Goal: Task Accomplishment & Management: Use online tool/utility

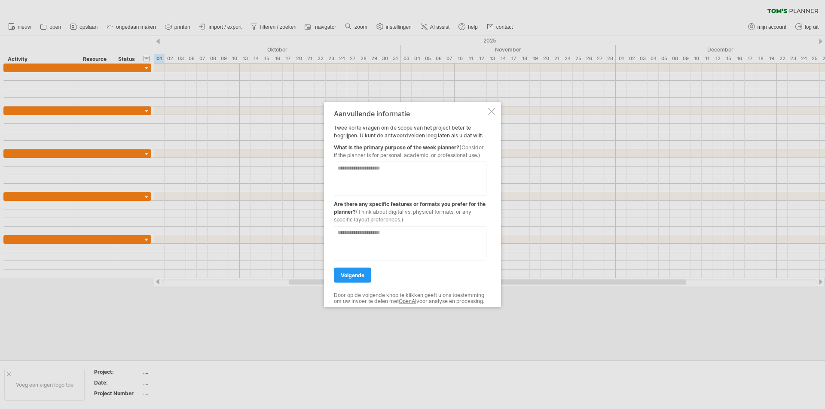
click at [356, 166] on textarea at bounding box center [410, 178] width 152 height 34
type textarea "*"
type textarea "**********"
click at [408, 220] on div at bounding box center [410, 239] width 152 height 41
click at [373, 230] on textarea at bounding box center [410, 243] width 152 height 34
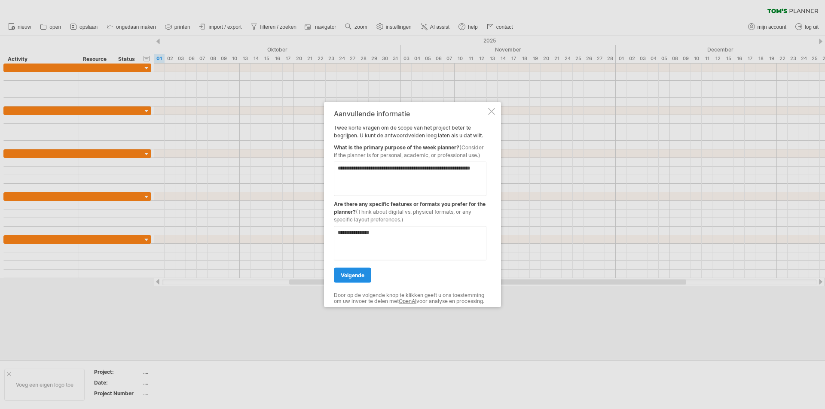
type textarea "**********"
click at [353, 274] on span "volgende" at bounding box center [353, 275] width 24 height 6
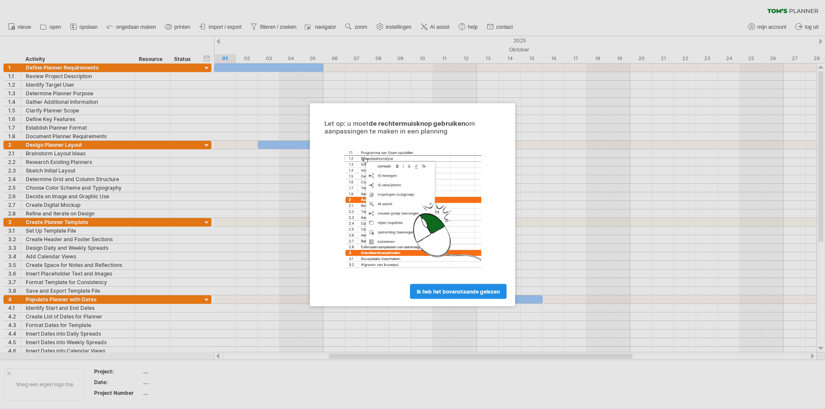
click at [457, 293] on span "ik heb het bovenstaande gelezen" at bounding box center [458, 291] width 83 height 6
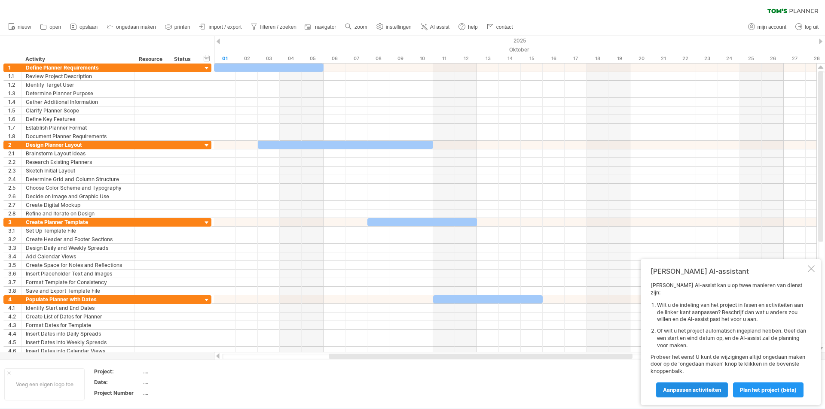
click at [699, 391] on span "Aanpassen activiteiten" at bounding box center [692, 390] width 58 height 6
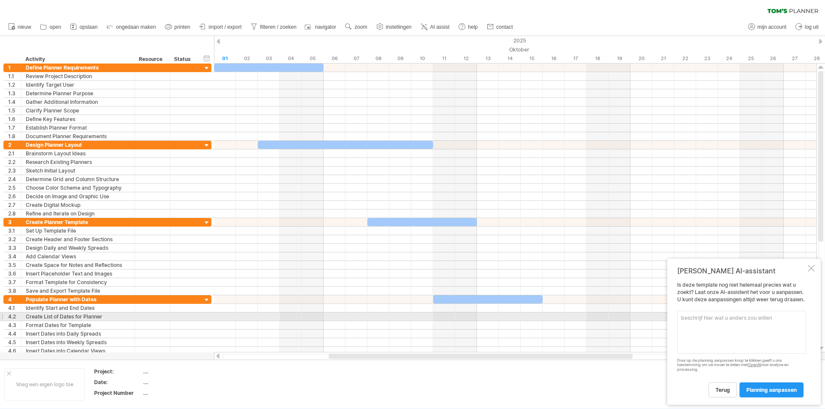
click at [706, 315] on textarea at bounding box center [741, 332] width 129 height 43
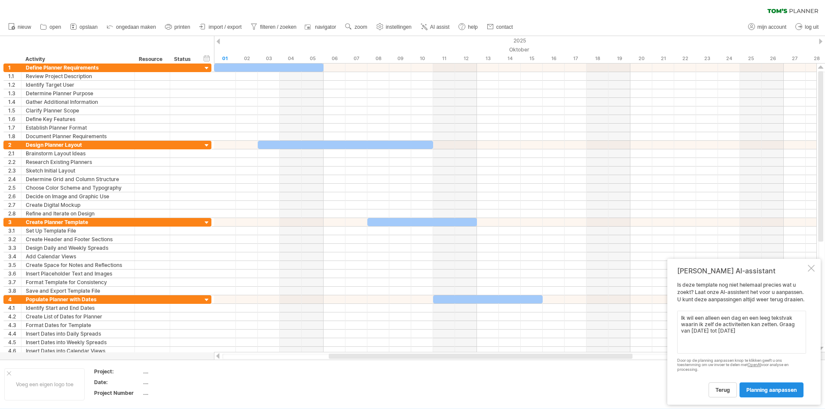
type textarea "Ik wil een alleen een dag en een leeg tekstvak waarin ik zelf de activiteiten k…"
click at [782, 392] on span "planning aanpassen" at bounding box center [771, 390] width 50 height 6
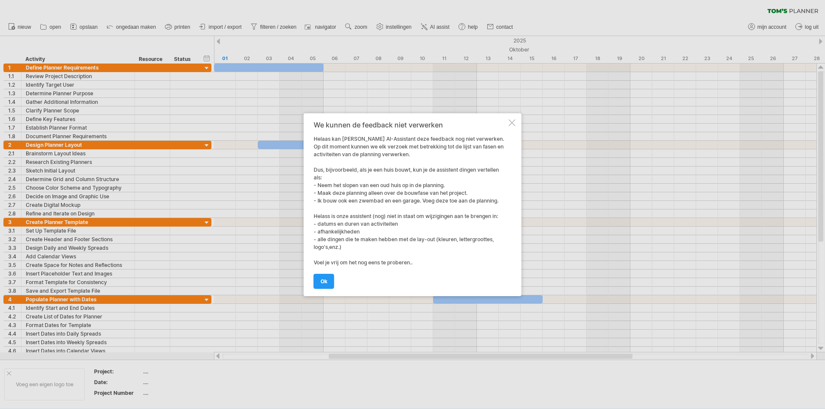
click at [394, 262] on div "We kunnen de feedback niet verwerken [PERSON_NAME] kan [PERSON_NAME] AI-Assista…" at bounding box center [409, 204] width 193 height 167
click at [325, 283] on span "ok" at bounding box center [323, 281] width 7 height 6
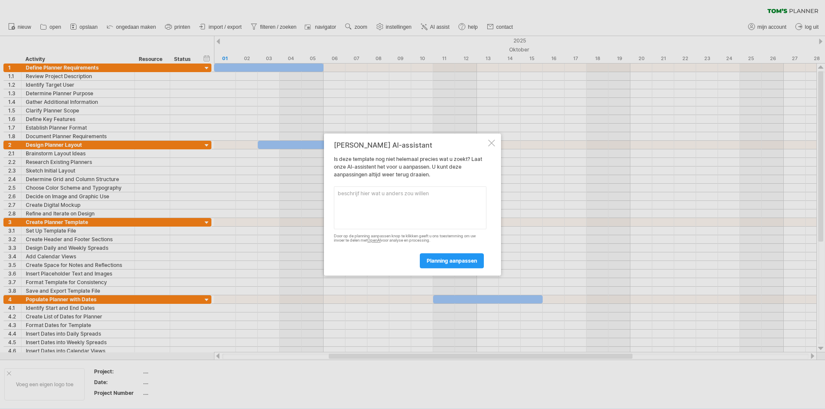
click at [381, 191] on textarea at bounding box center [410, 207] width 152 height 43
type textarea "geen voorgeschreven activiteiten"
click at [467, 264] on span "planning aanpassen" at bounding box center [451, 261] width 50 height 6
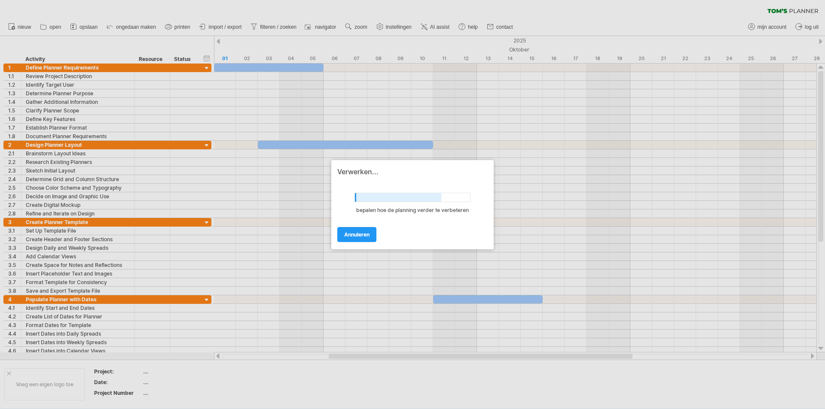
click at [217, 40] on div at bounding box center [412, 204] width 825 height 409
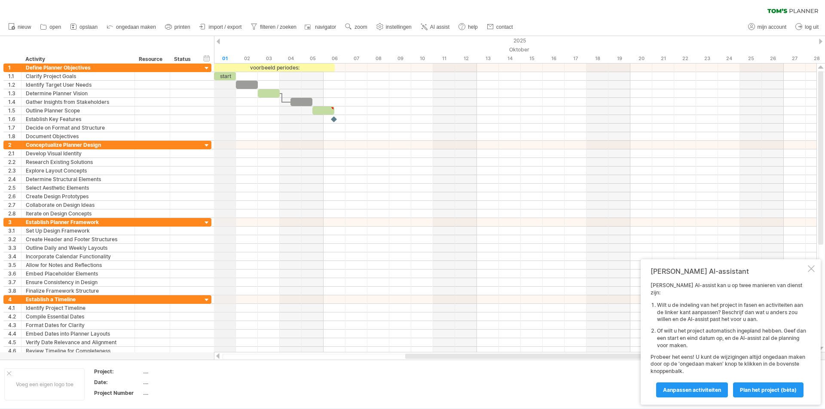
click at [220, 42] on div "2025" at bounding box center [641, 40] width 2519 height 9
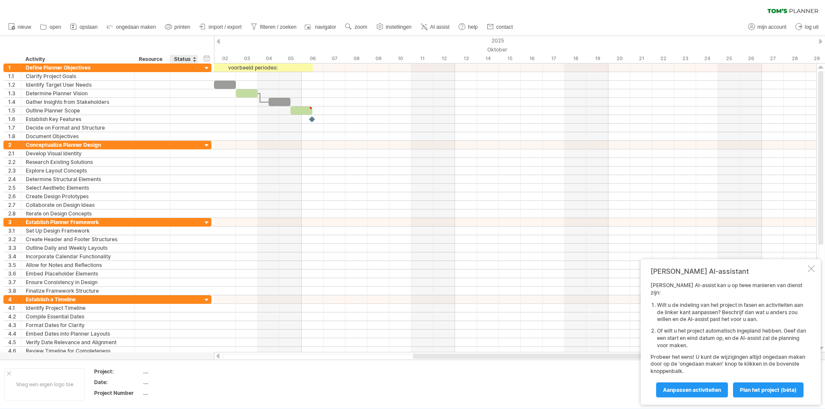
drag, startPoint x: 214, startPoint y: 52, endPoint x: 186, endPoint y: 51, distance: 28.3
click at [186, 51] on div "Probeert verbinding te maken met [DOMAIN_NAME] Opnieuw verbonden 0% wissen filt…" at bounding box center [412, 204] width 825 height 409
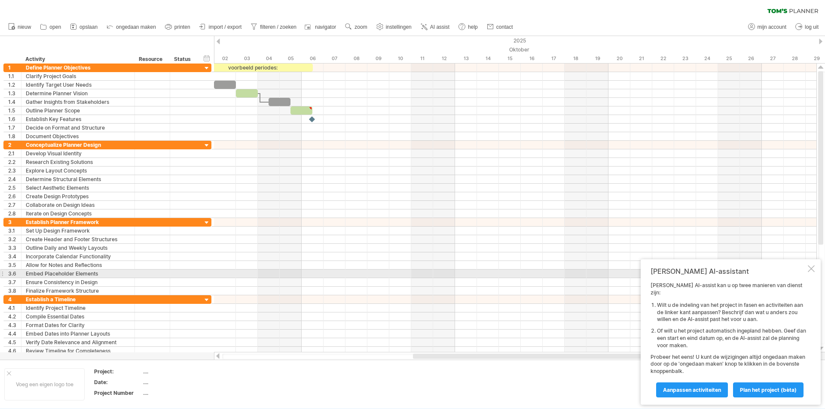
click at [817, 275] on div "[PERSON_NAME] AI-assistant [PERSON_NAME] AI-assist kan u op twee manieren van d…" at bounding box center [730, 332] width 180 height 146
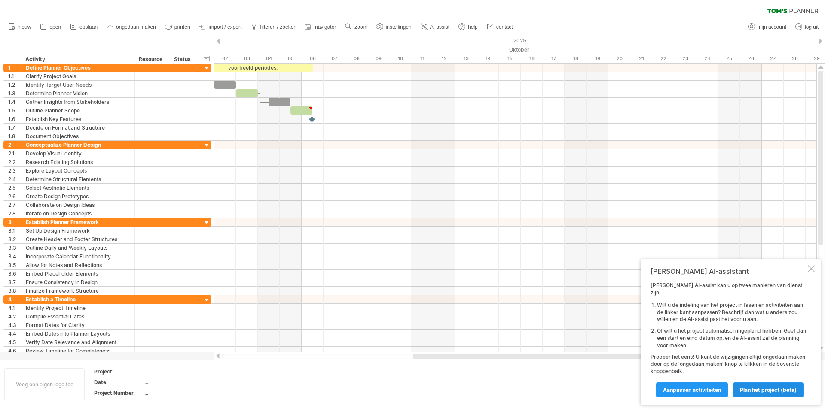
click at [774, 390] on span "Plan het project (bèta)" at bounding box center [768, 390] width 57 height 6
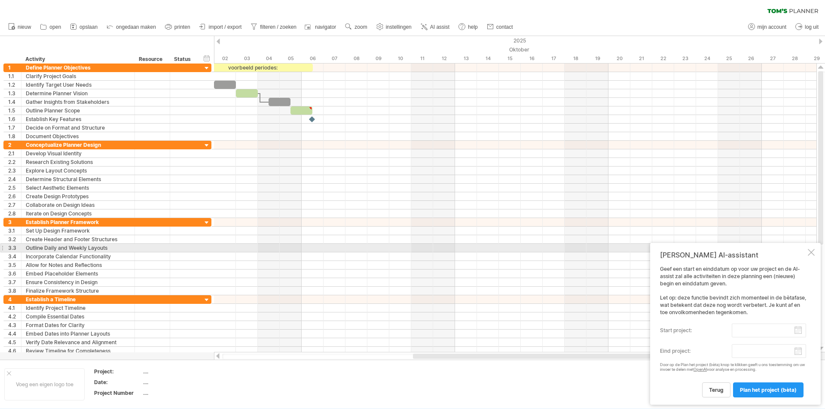
click at [813, 252] on div at bounding box center [810, 252] width 7 height 7
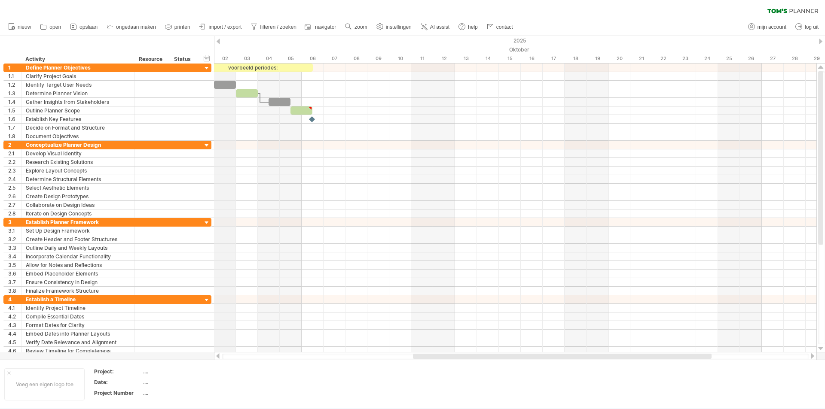
click at [216, 49] on div "Oktober" at bounding box center [531, 49] width 679 height 9
click at [213, 51] on div "verberg start/eind/duur toon start/eind/duur ******** Activity ******** Resourc…" at bounding box center [107, 49] width 214 height 27
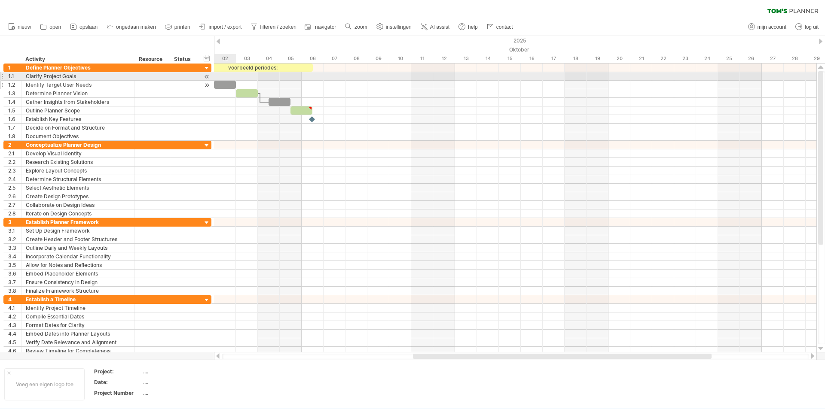
drag, startPoint x: 214, startPoint y: 54, endPoint x: 210, endPoint y: 84, distance: 30.3
click at [210, 84] on div "Probeert verbinding te maken met [DOMAIN_NAME] Opnieuw verbonden 0% wissen filt…" at bounding box center [412, 204] width 825 height 409
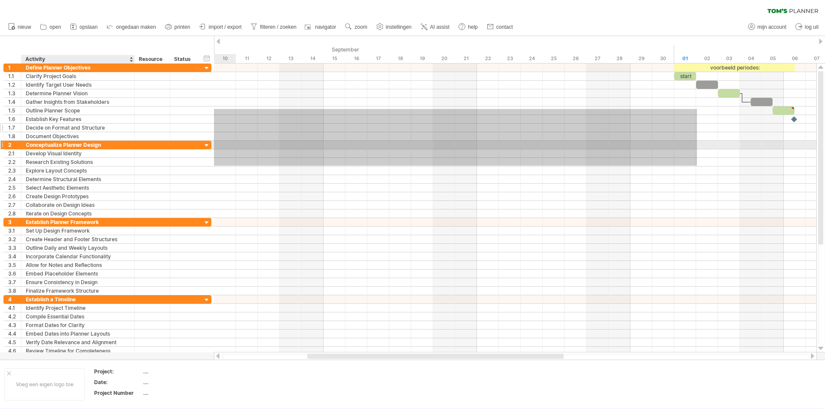
drag, startPoint x: 215, startPoint y: 109, endPoint x: 126, endPoint y: 129, distance: 90.7
click at [123, 137] on div "Probeert verbinding te maken met [DOMAIN_NAME] Opnieuw verbonden 0% wissen filt…" at bounding box center [412, 204] width 825 height 409
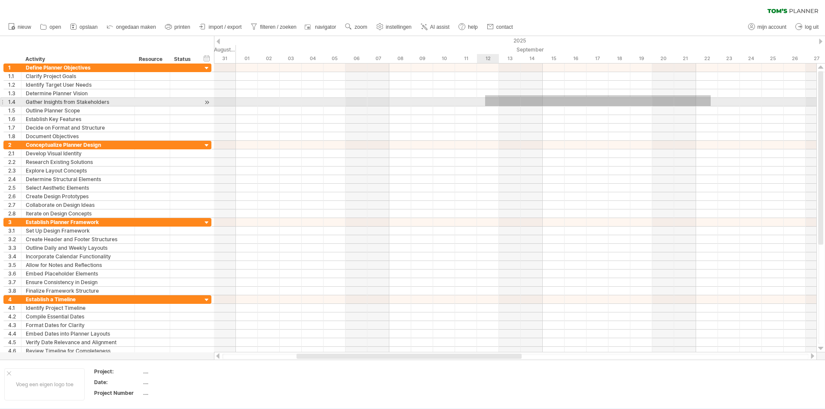
drag, startPoint x: 710, startPoint y: 95, endPoint x: 410, endPoint y: 118, distance: 301.0
click at [415, 118] on div at bounding box center [515, 102] width 602 height 77
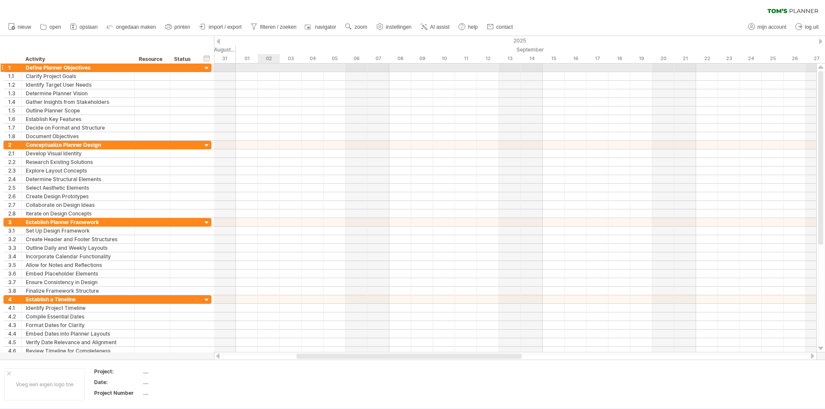
drag, startPoint x: 262, startPoint y: 65, endPoint x: 189, endPoint y: 46, distance: 75.5
click at [262, 65] on div at bounding box center [515, 68] width 602 height 9
click at [207, 69] on div at bounding box center [207, 68] width 8 height 8
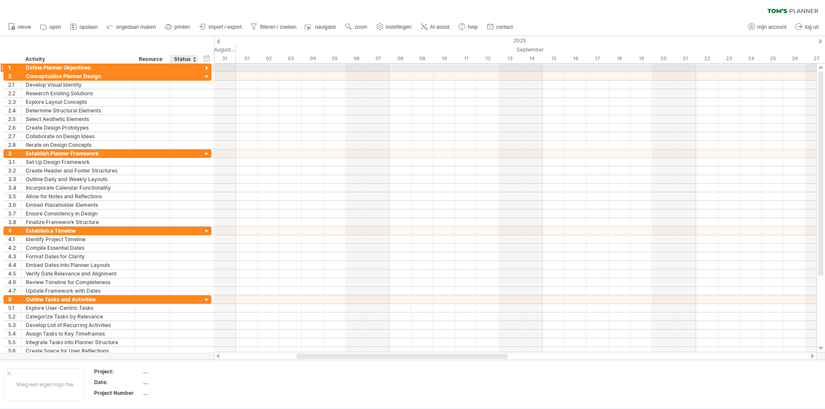
click at [207, 69] on div at bounding box center [207, 68] width 8 height 8
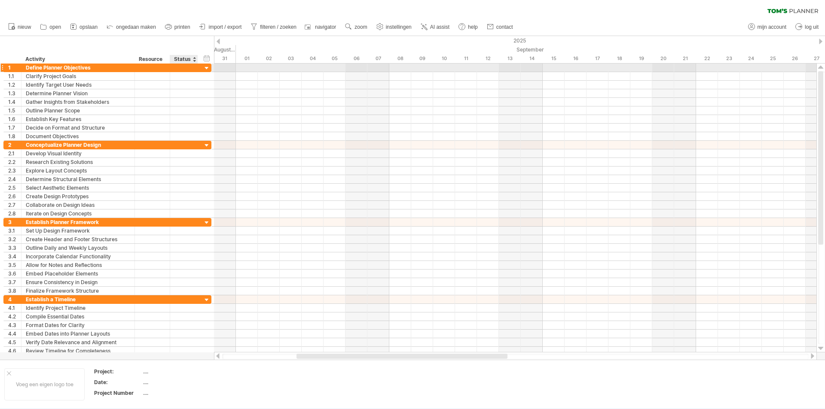
click at [207, 69] on div at bounding box center [207, 68] width 8 height 8
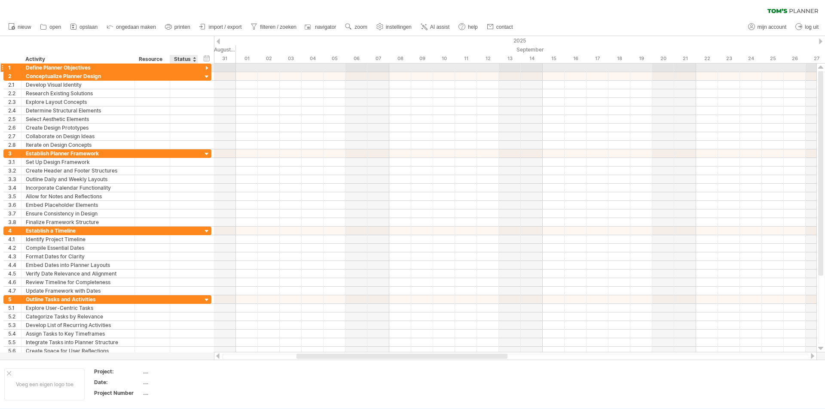
click at [207, 69] on div at bounding box center [207, 68] width 8 height 8
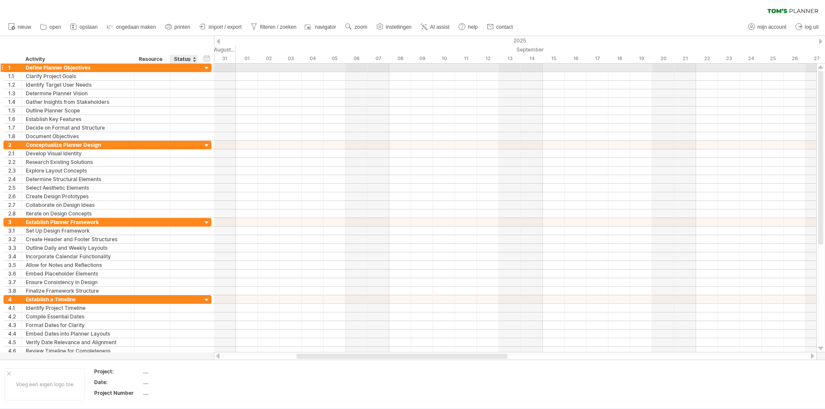
click at [207, 69] on div at bounding box center [207, 68] width 8 height 8
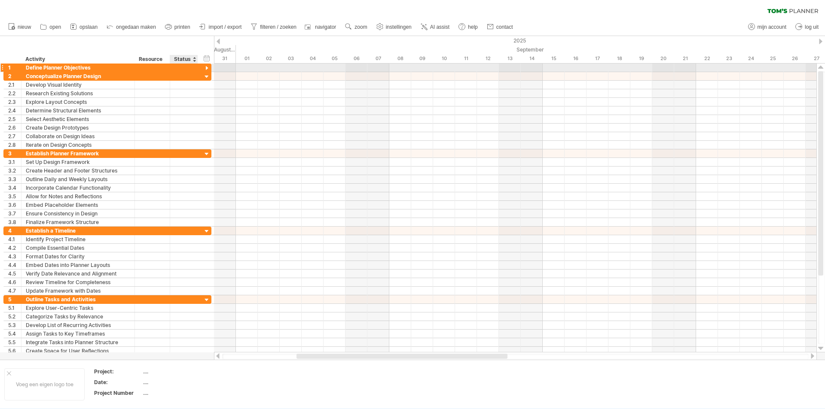
click at [207, 69] on div at bounding box center [207, 68] width 8 height 8
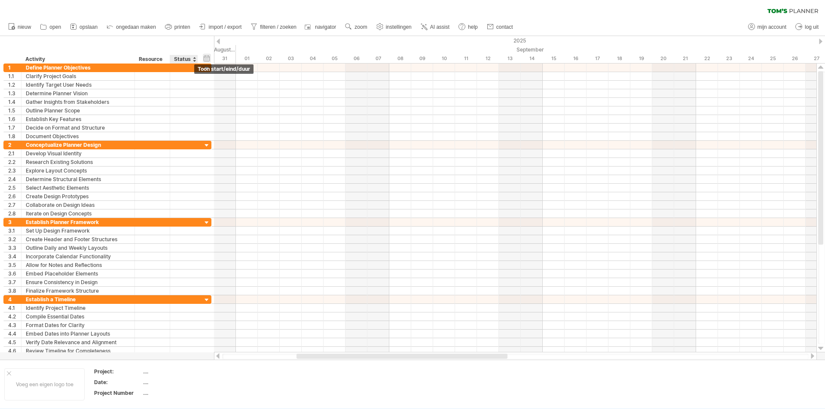
click at [204, 60] on div "verberg start/eind/duur toon start/eind/duur" at bounding box center [207, 58] width 8 height 9
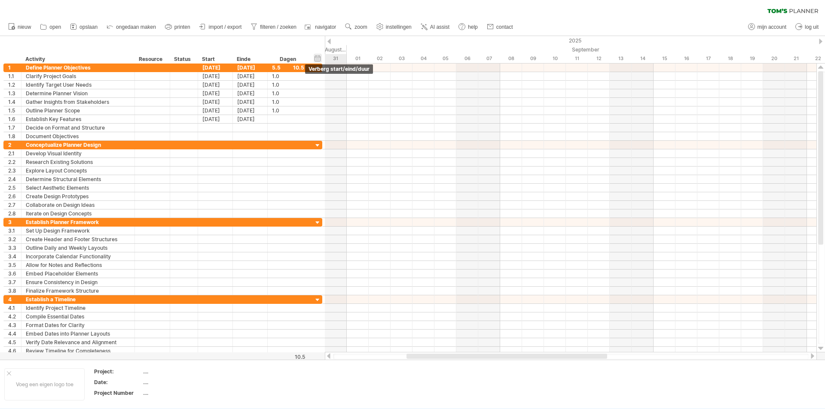
click at [317, 59] on div "verberg start/eind/duur toon start/eind/duur" at bounding box center [317, 58] width 8 height 9
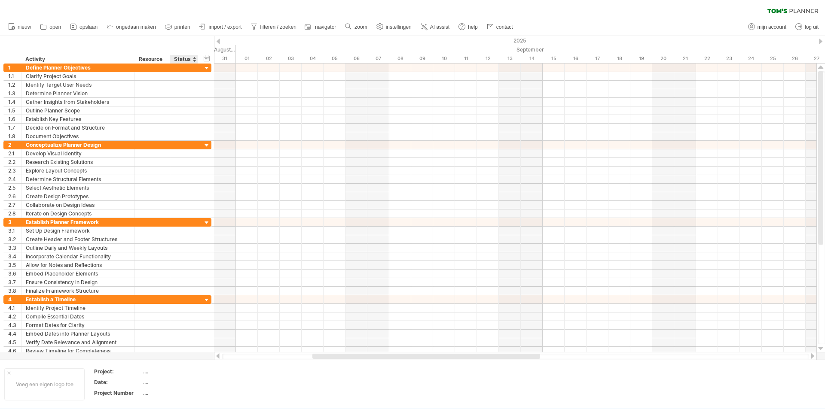
click at [180, 59] on div "Status" at bounding box center [183, 59] width 19 height 9
click at [193, 61] on div at bounding box center [193, 59] width 3 height 9
click at [157, 59] on div "Resource" at bounding box center [152, 59] width 26 height 9
click at [167, 61] on div at bounding box center [165, 59] width 3 height 9
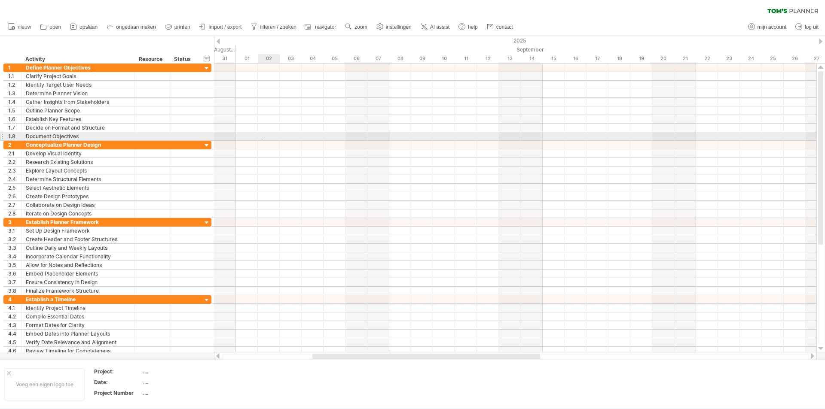
drag, startPoint x: 262, startPoint y: 140, endPoint x: 289, endPoint y: 117, distance: 35.4
click at [269, 142] on div at bounding box center [515, 210] width 602 height 292
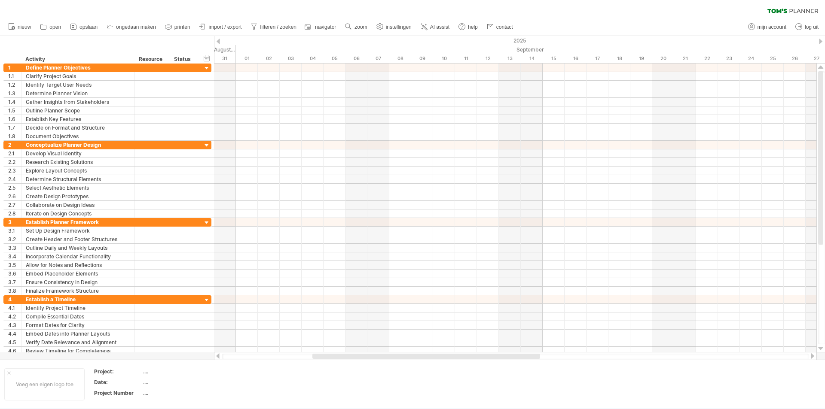
click at [821, 41] on div at bounding box center [820, 42] width 3 height 6
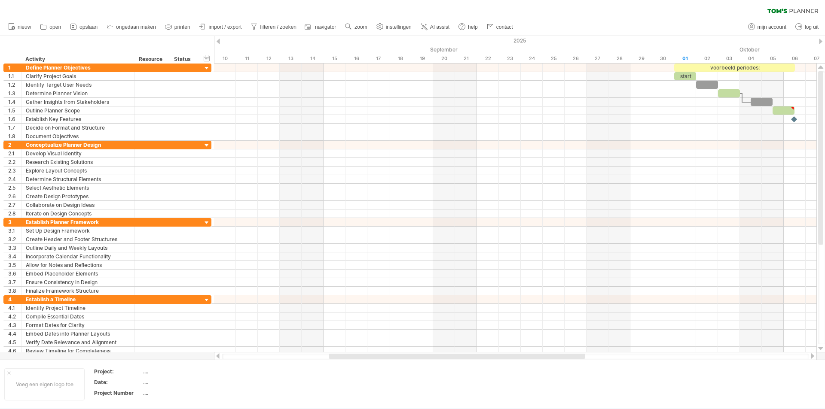
click at [821, 41] on div at bounding box center [820, 42] width 3 height 6
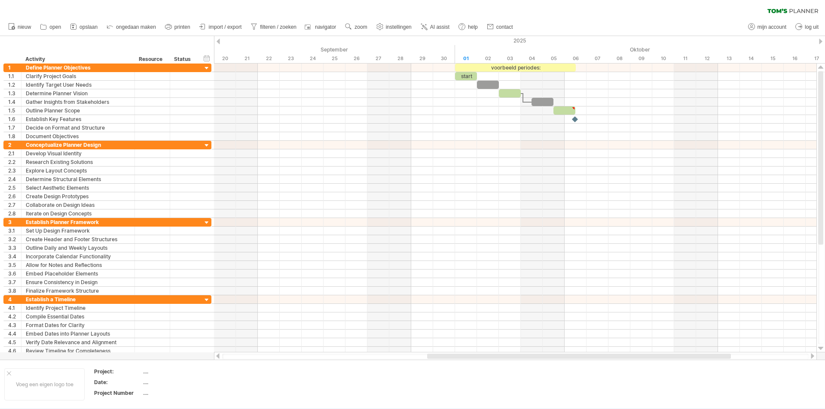
click at [821, 41] on div at bounding box center [820, 42] width 3 height 6
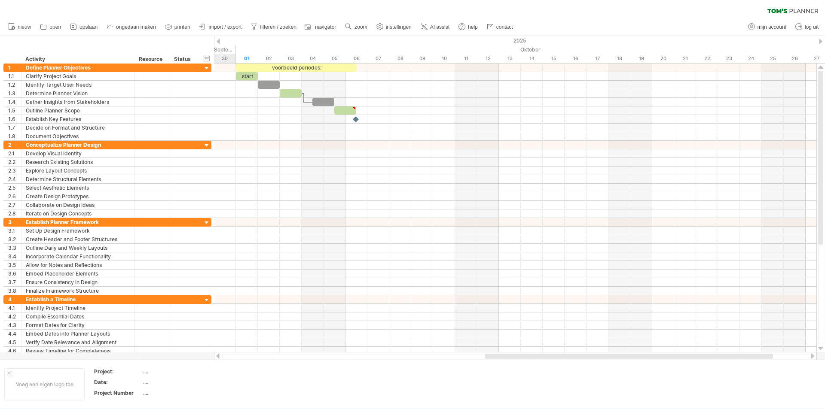
click at [821, 41] on div at bounding box center [820, 42] width 3 height 6
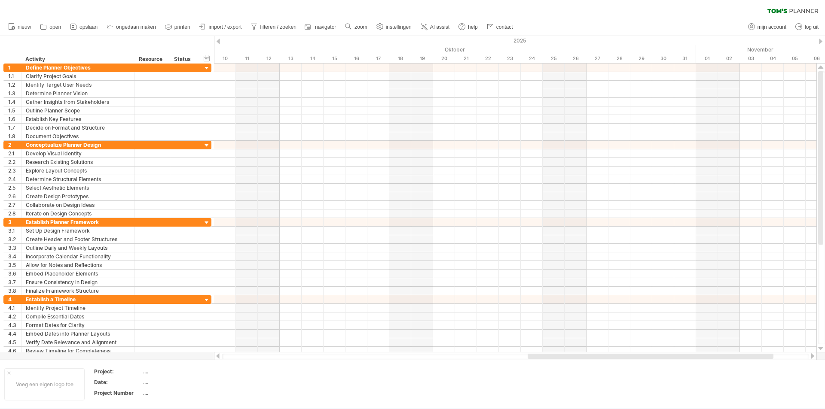
click at [440, 27] on span "AI assist" at bounding box center [439, 27] width 19 height 6
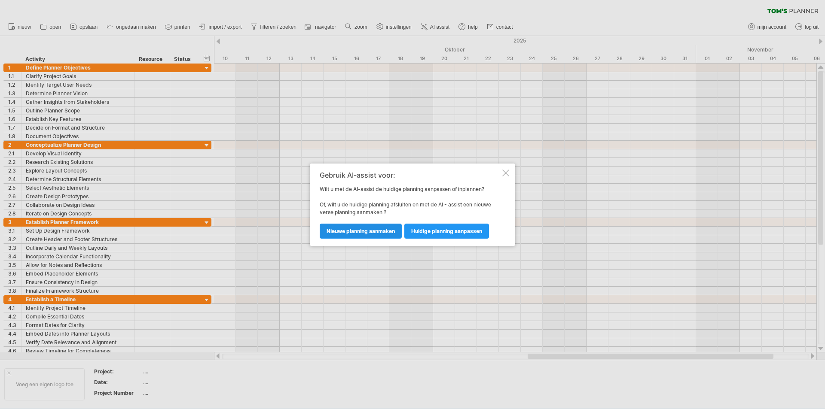
click at [379, 231] on span "nieuwe planning aanmaken" at bounding box center [360, 231] width 68 height 6
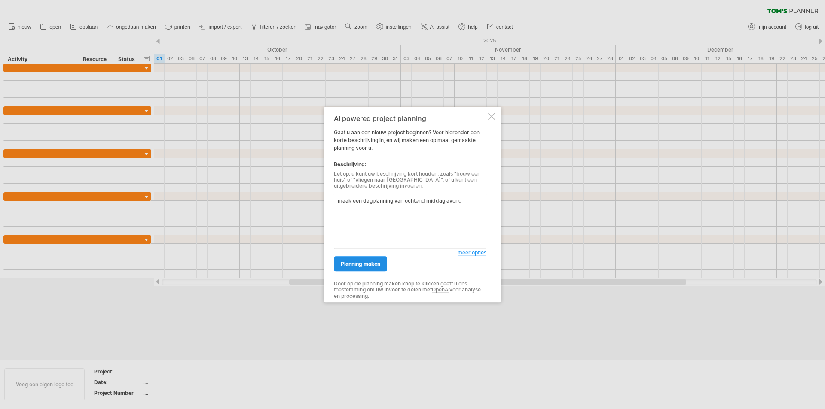
type textarea "maak een dagplanning van ochtend middag avond"
click at [354, 266] on span "planning maken" at bounding box center [361, 264] width 40 height 6
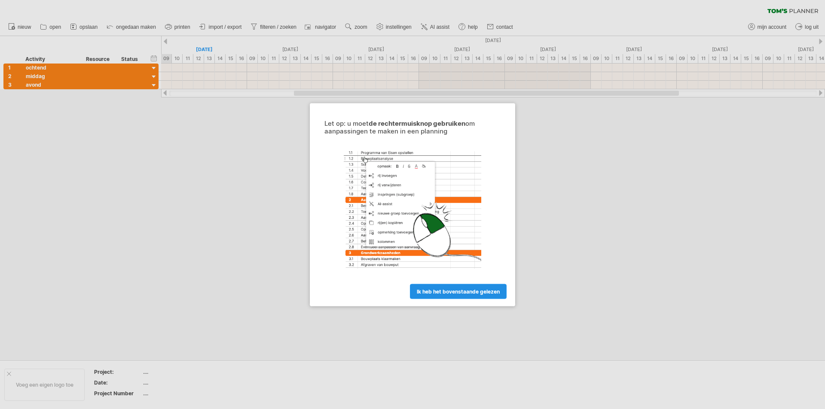
click at [444, 298] on link "ik heb het bovenstaande gelezen" at bounding box center [458, 291] width 97 height 15
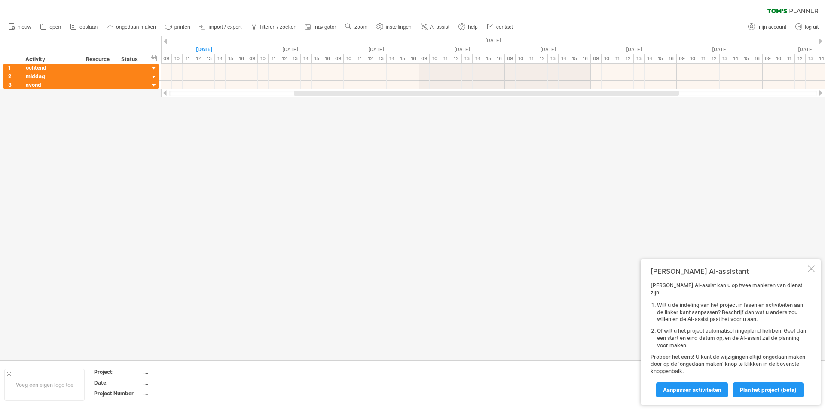
click at [819, 41] on div at bounding box center [820, 42] width 3 height 6
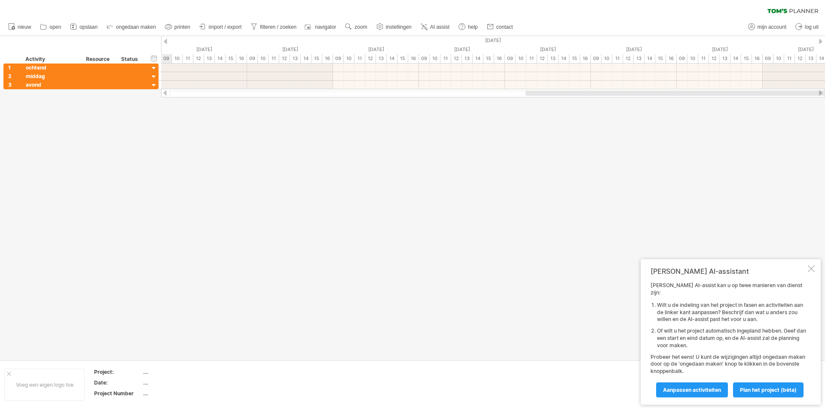
click at [819, 41] on div at bounding box center [820, 42] width 3 height 6
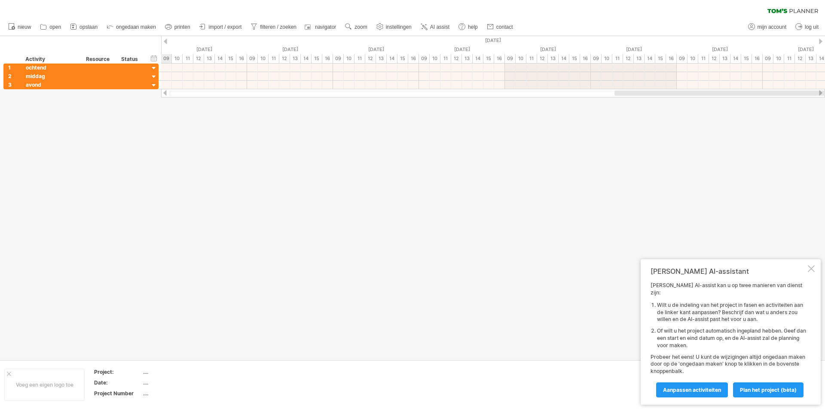
click at [819, 41] on div at bounding box center [820, 42] width 3 height 6
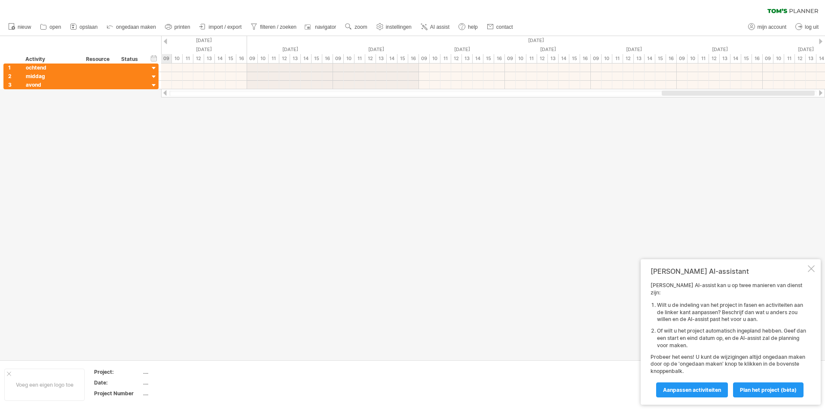
click at [165, 41] on div at bounding box center [165, 42] width 3 height 6
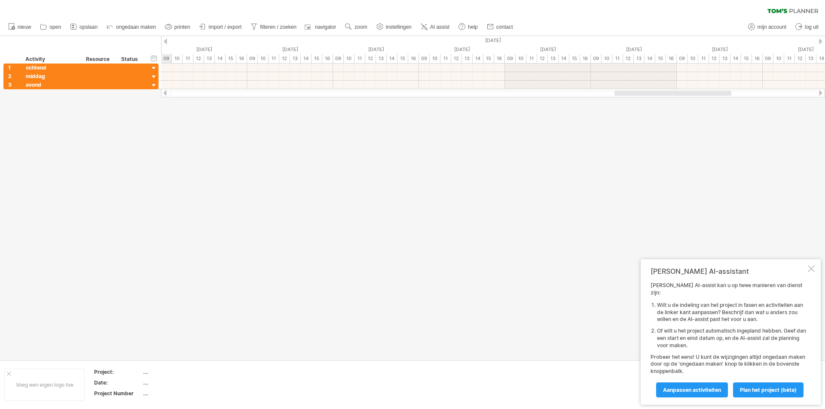
click at [165, 41] on div at bounding box center [165, 42] width 3 height 6
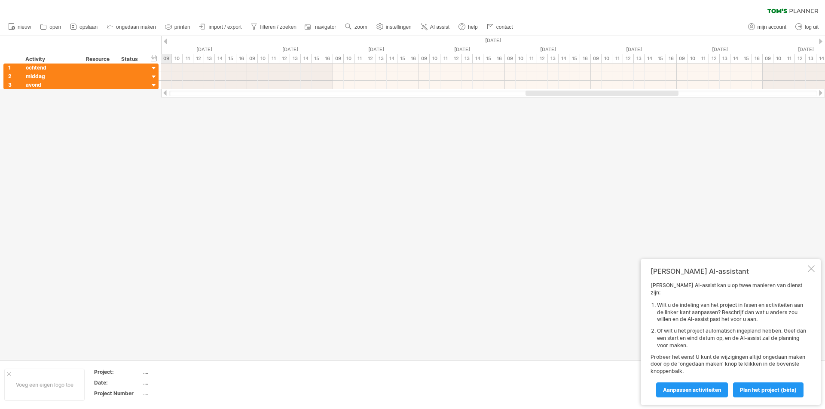
click at [165, 41] on div at bounding box center [165, 42] width 3 height 6
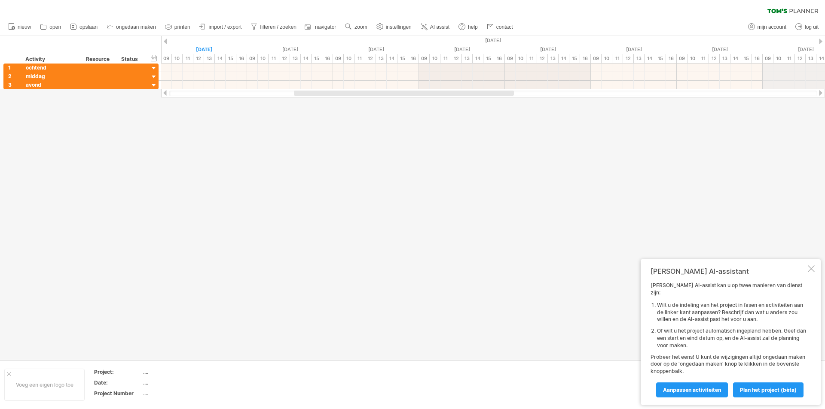
click at [820, 42] on div at bounding box center [820, 42] width 3 height 6
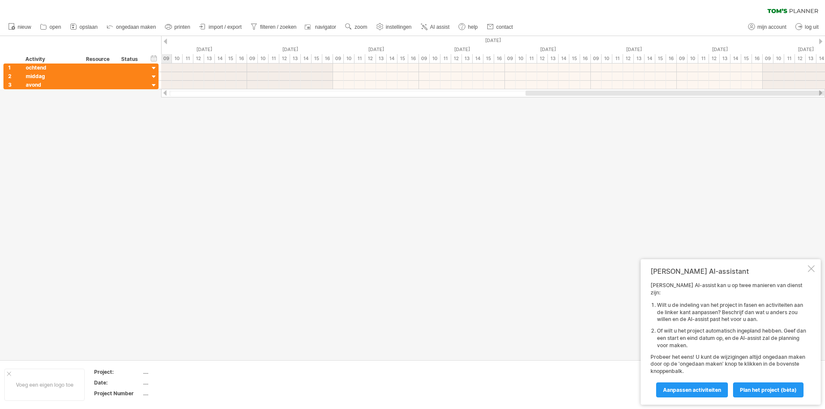
click at [820, 42] on div at bounding box center [820, 42] width 3 height 6
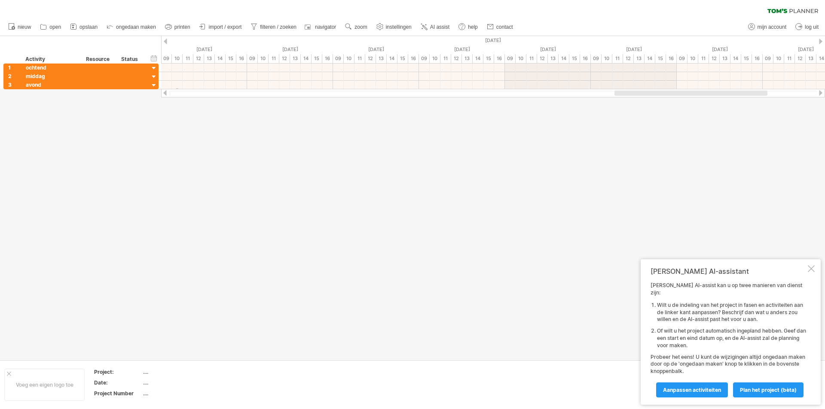
drag, startPoint x: 176, startPoint y: 88, endPoint x: 178, endPoint y: 95, distance: 6.8
click at [178, 95] on div "Probeert verbinding te maken met [DOMAIN_NAME] Opnieuw verbonden 0% wissen filt…" at bounding box center [412, 204] width 825 height 409
click at [113, 60] on div at bounding box center [113, 59] width 3 height 9
click at [223, 149] on div at bounding box center [412, 198] width 825 height 324
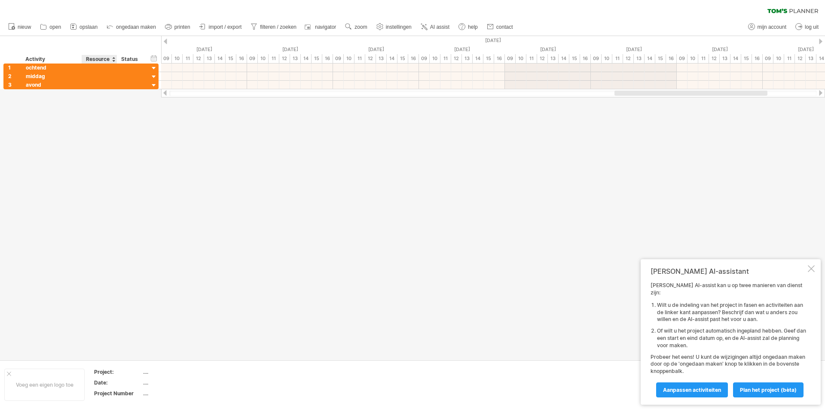
click at [114, 60] on div at bounding box center [113, 59] width 3 height 9
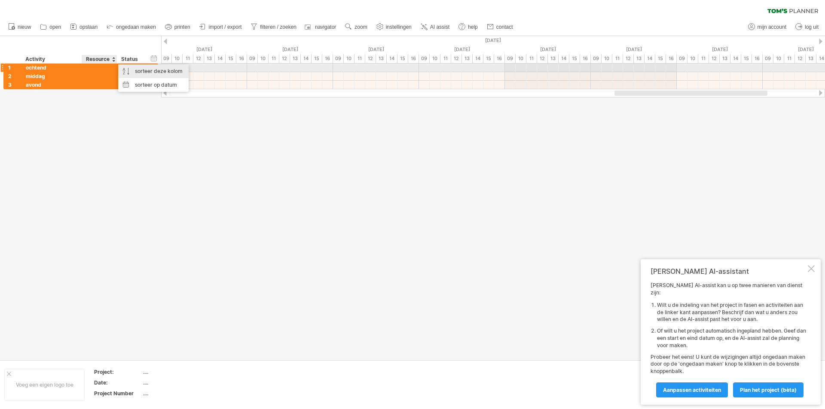
click at [147, 72] on div "sorteer deze kolom" at bounding box center [153, 71] width 70 height 14
click at [147, 71] on div "sorteer deze kolom" at bounding box center [153, 71] width 70 height 14
click at [228, 145] on div at bounding box center [412, 198] width 825 height 324
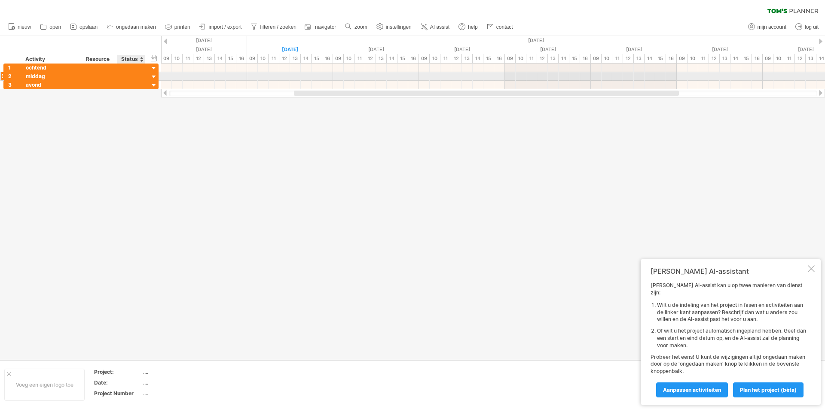
drag, startPoint x: 14, startPoint y: 45, endPoint x: 153, endPoint y: 74, distance: 142.5
click at [153, 74] on div "Probeert verbinding te maken met [DOMAIN_NAME] Opnieuw verbonden 0% wissen filt…" at bounding box center [412, 204] width 825 height 409
drag, startPoint x: 81, startPoint y: 140, endPoint x: 93, endPoint y: 134, distance: 13.4
click at [83, 139] on div at bounding box center [412, 198] width 825 height 324
click at [276, 140] on div at bounding box center [412, 198] width 825 height 324
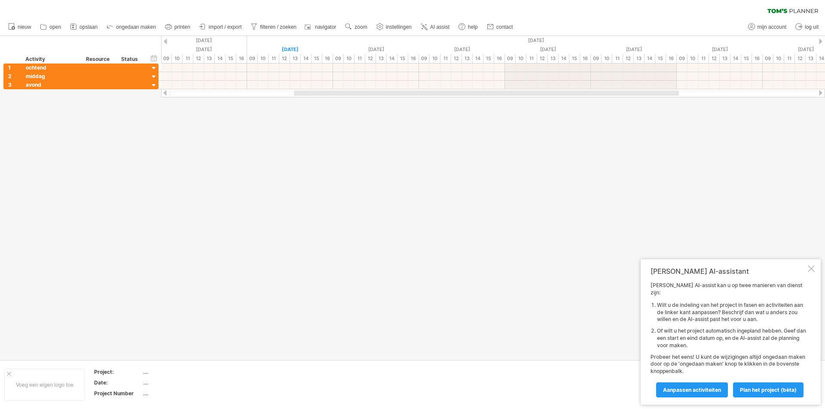
drag, startPoint x: 225, startPoint y: 97, endPoint x: 228, endPoint y: 90, distance: 7.9
click at [224, 106] on div "Probeert verbinding te maken met [DOMAIN_NAME] Opnieuw verbonden 0% wissen filt…" at bounding box center [412, 204] width 825 height 409
drag, startPoint x: 233, startPoint y: 84, endPoint x: 233, endPoint y: 94, distance: 9.9
click at [233, 94] on div "Probeert verbinding te maken met [DOMAIN_NAME] Opnieuw verbonden 0% wissen filt…" at bounding box center [412, 204] width 825 height 409
click at [152, 85] on div at bounding box center [154, 86] width 8 height 8
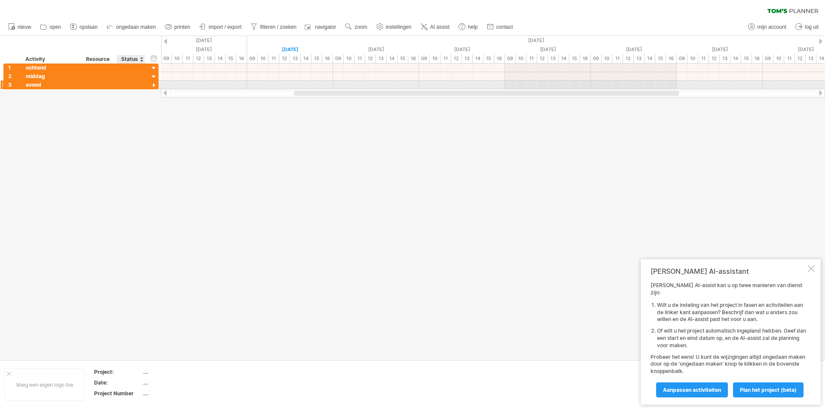
click at [153, 86] on div at bounding box center [154, 86] width 8 height 8
click at [153, 75] on div at bounding box center [154, 77] width 8 height 8
click at [153, 77] on div at bounding box center [154, 77] width 8 height 8
